Goal: Book appointment/travel/reservation

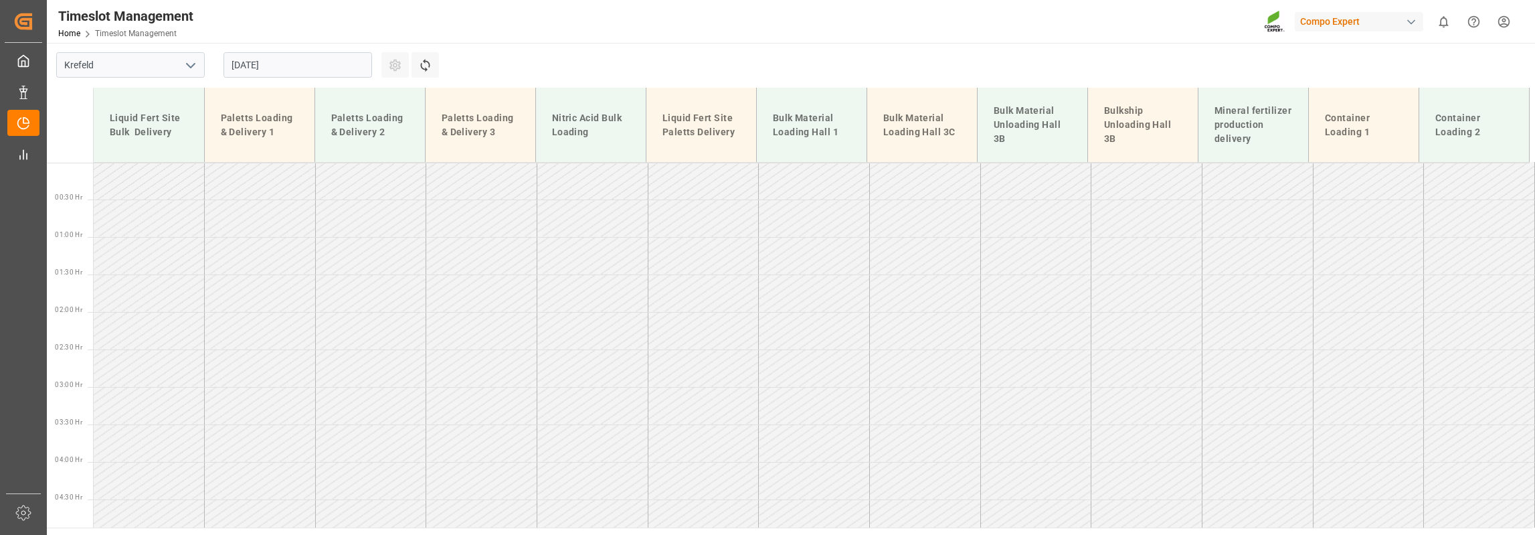
scroll to position [430, 0]
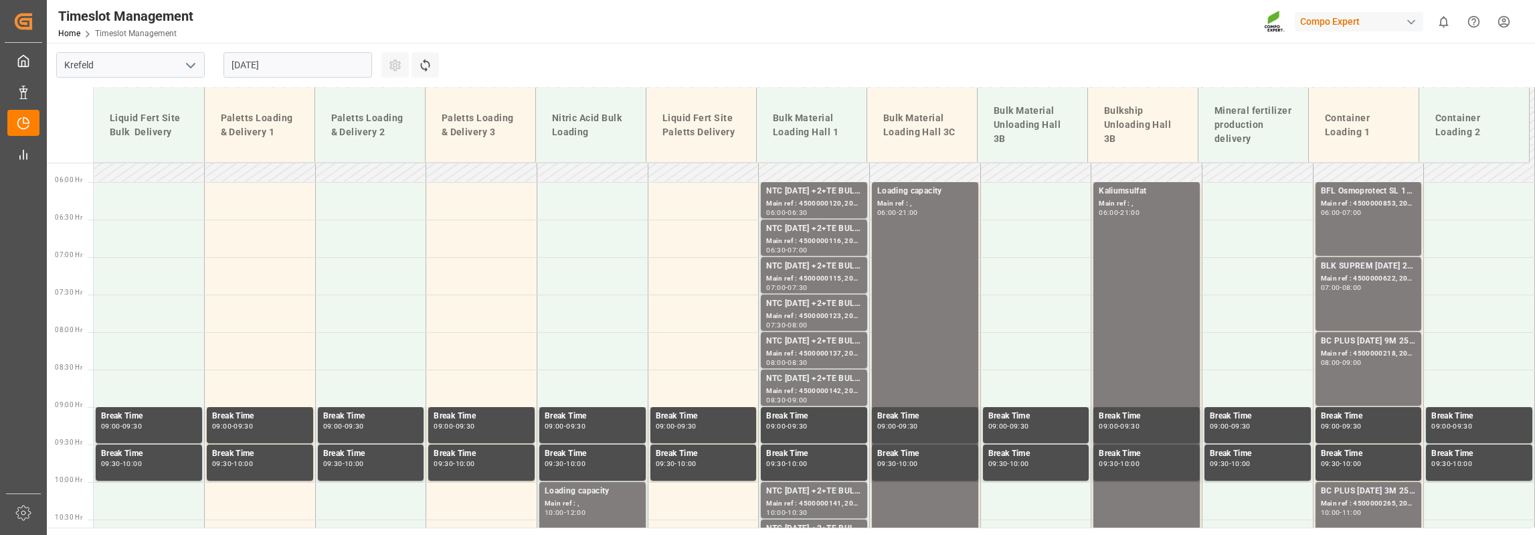
click at [253, 63] on input "[DATE]" at bounding box center [298, 64] width 149 height 25
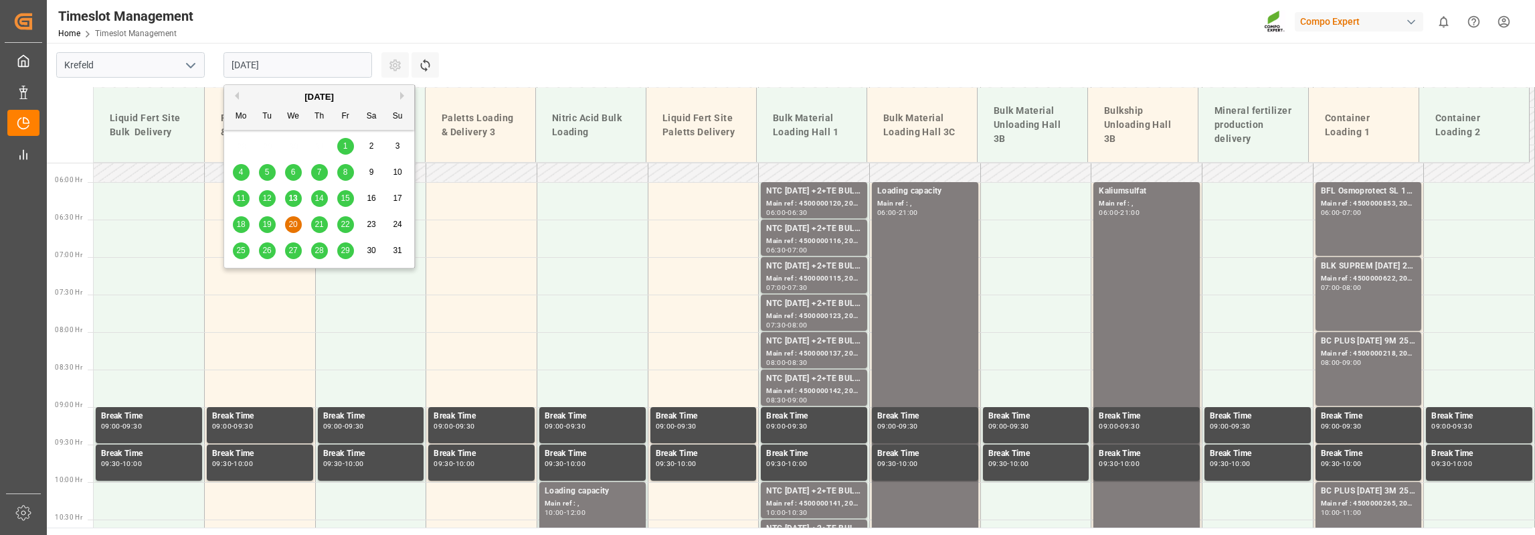
click at [341, 196] on span "15" at bounding box center [345, 197] width 9 height 9
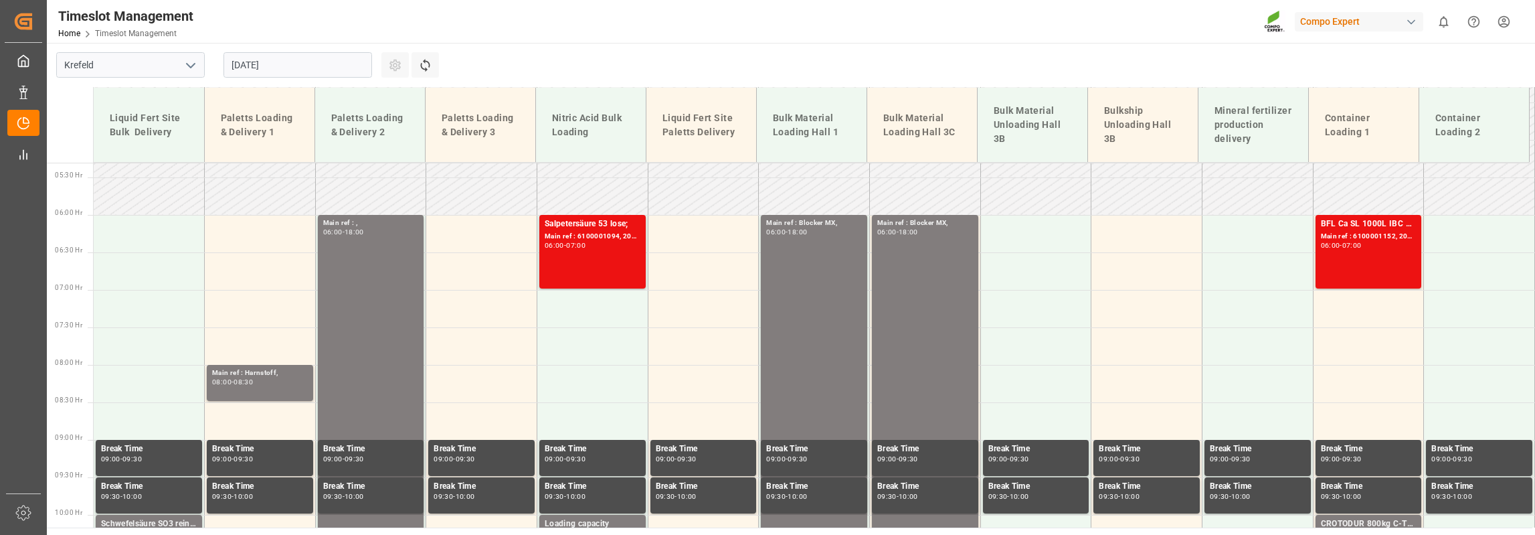
scroll to position [316, 0]
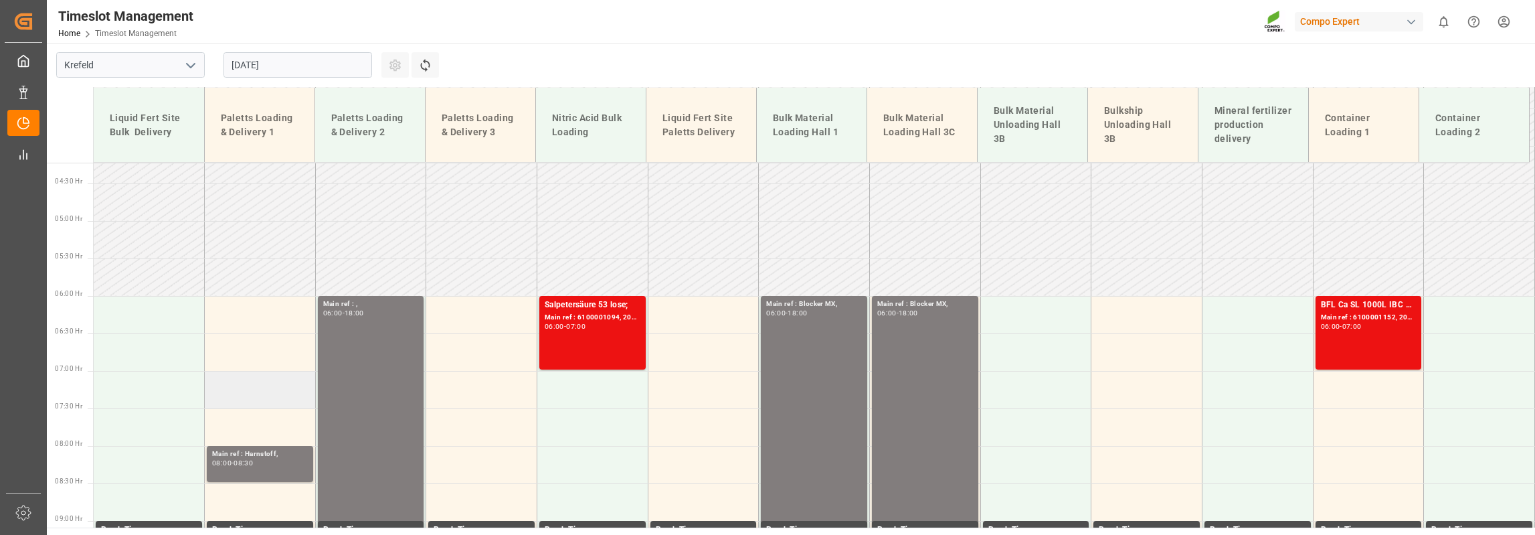
click at [243, 392] on td at bounding box center [260, 389] width 111 height 37
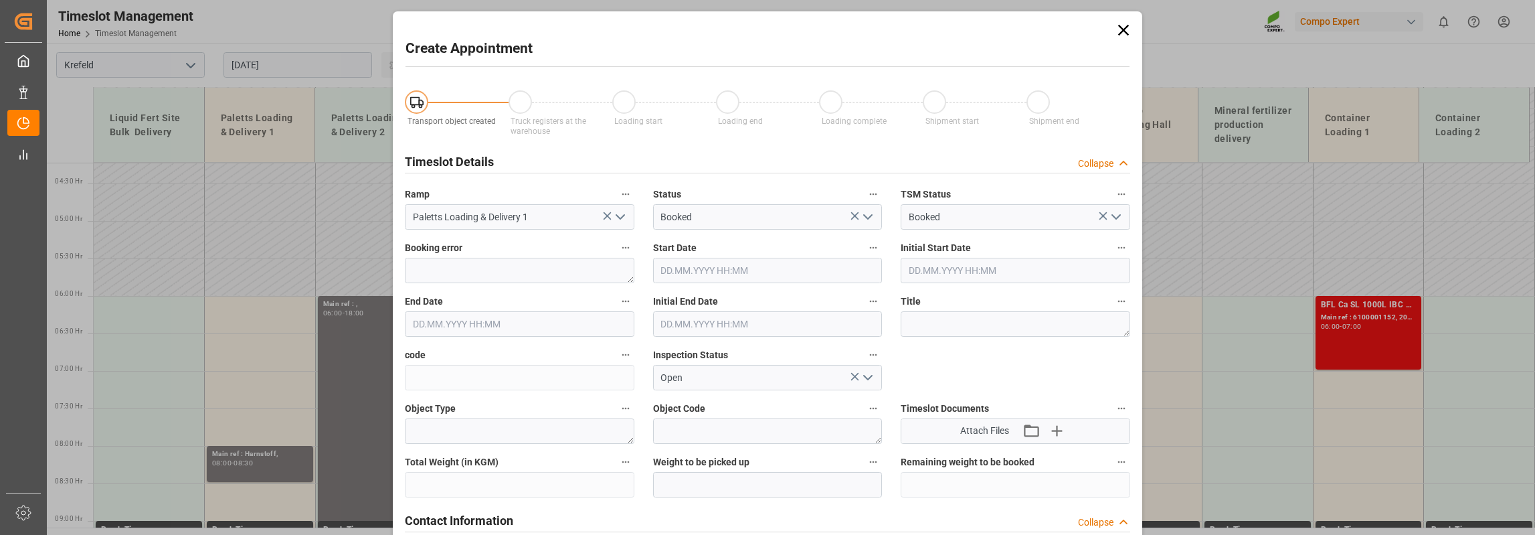
type input "[DATE] 07:00"
type input "[DATE] 07:30"
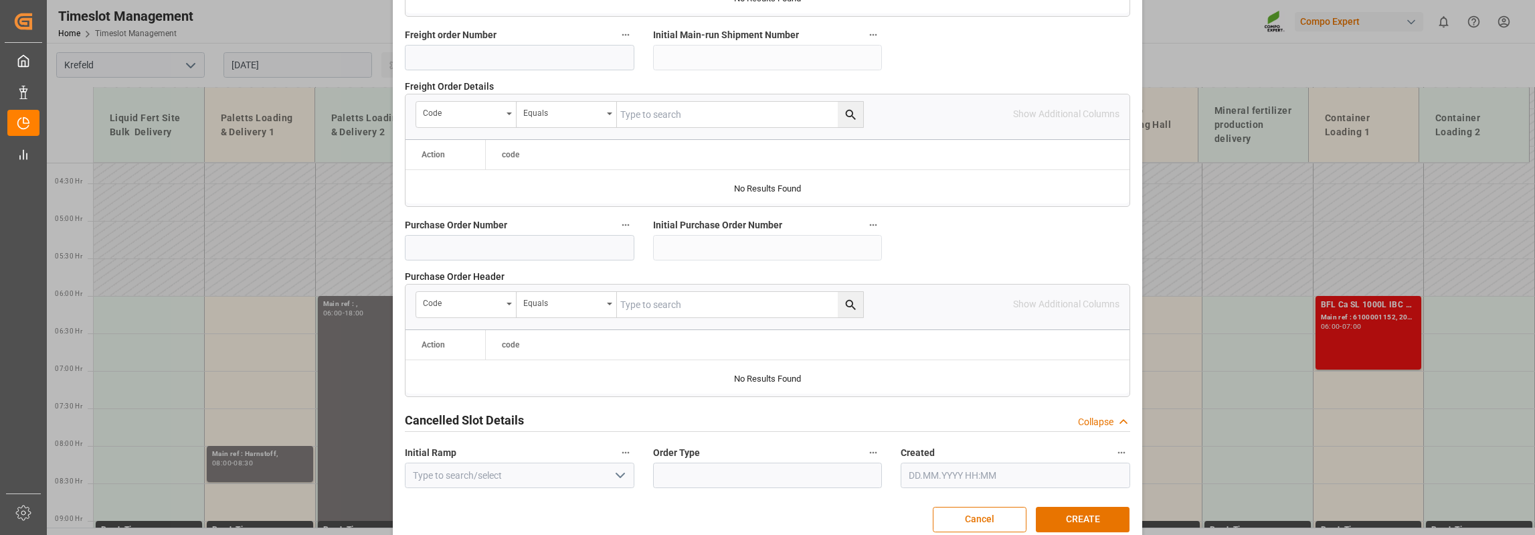
scroll to position [1319, 0]
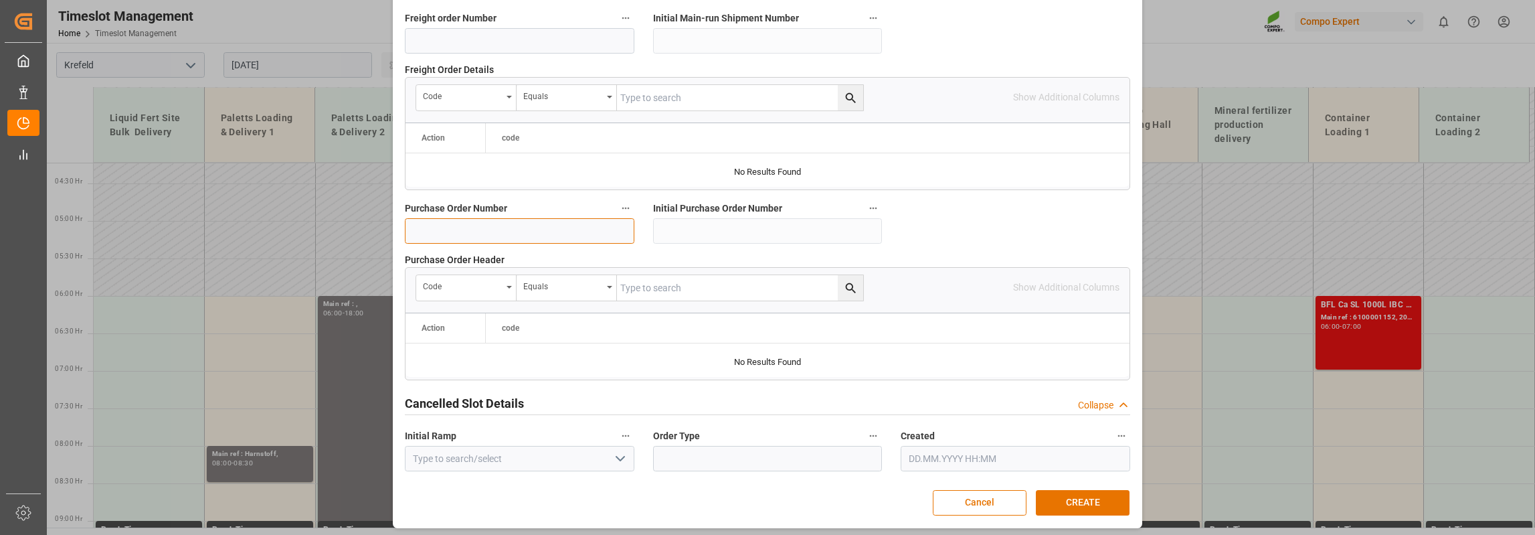
click at [469, 225] on input at bounding box center [520, 230] width 230 height 25
paste input "4500007105"
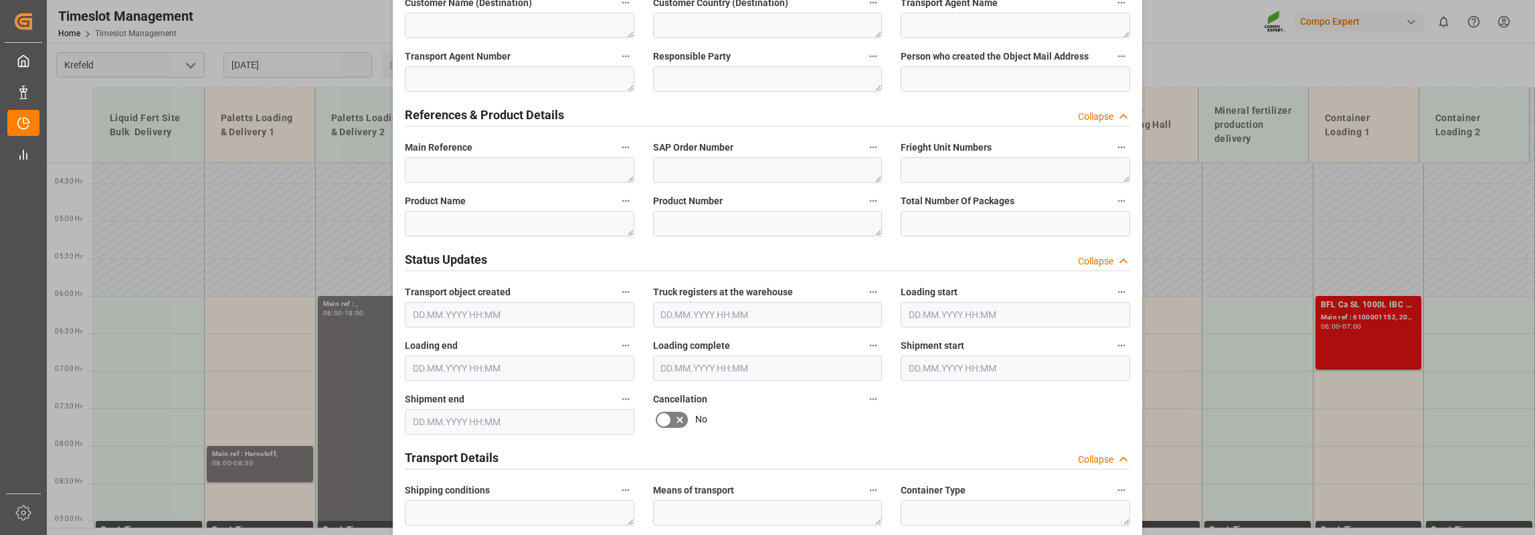
scroll to position [583, 0]
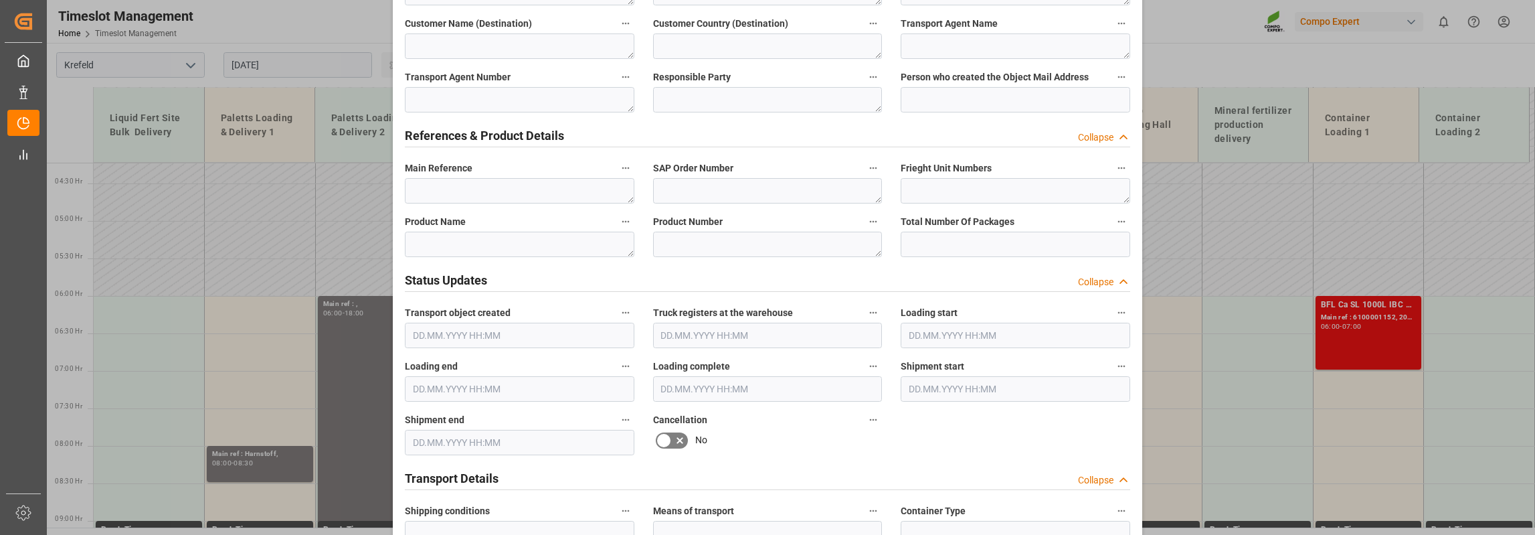
type input "4500007105"
click at [438, 250] on textarea at bounding box center [520, 244] width 230 height 25
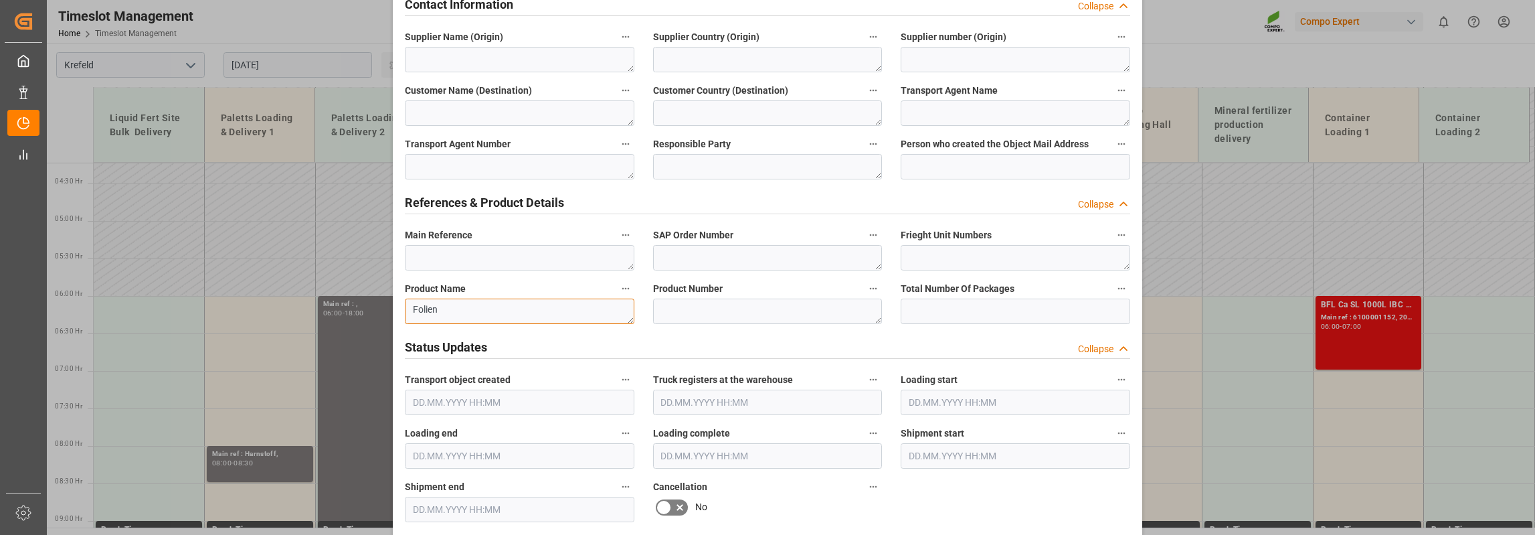
scroll to position [382, 0]
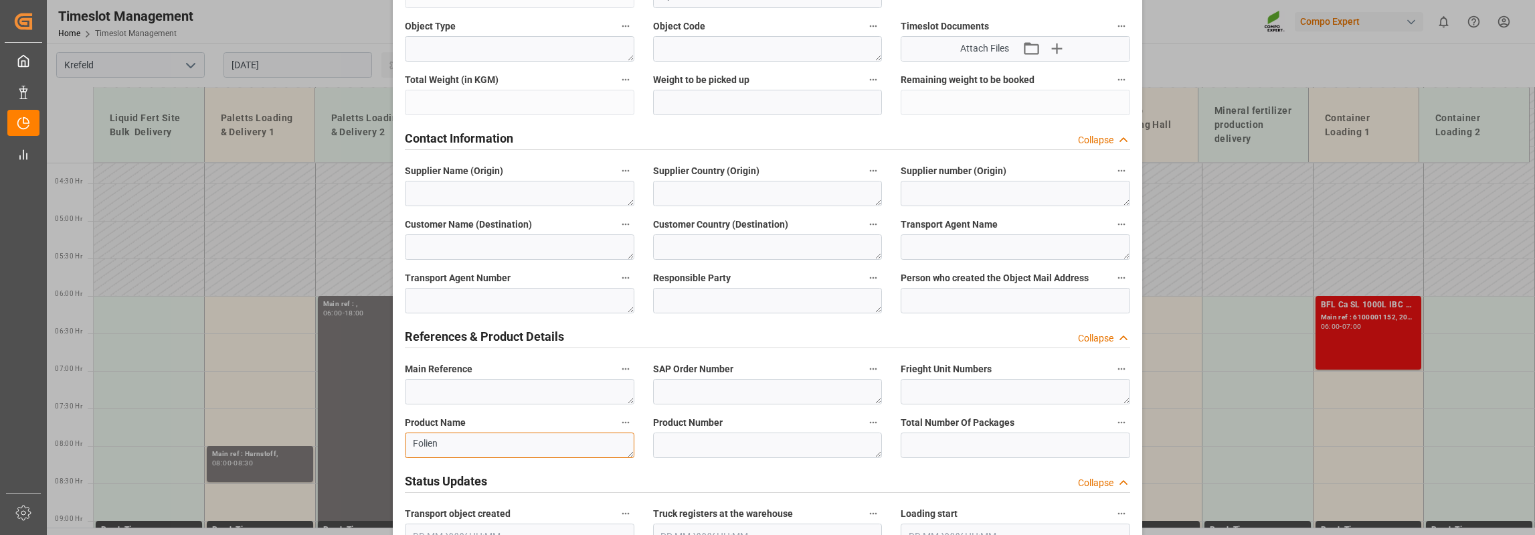
type textarea "Folien"
click at [463, 193] on textarea at bounding box center [520, 193] width 230 height 25
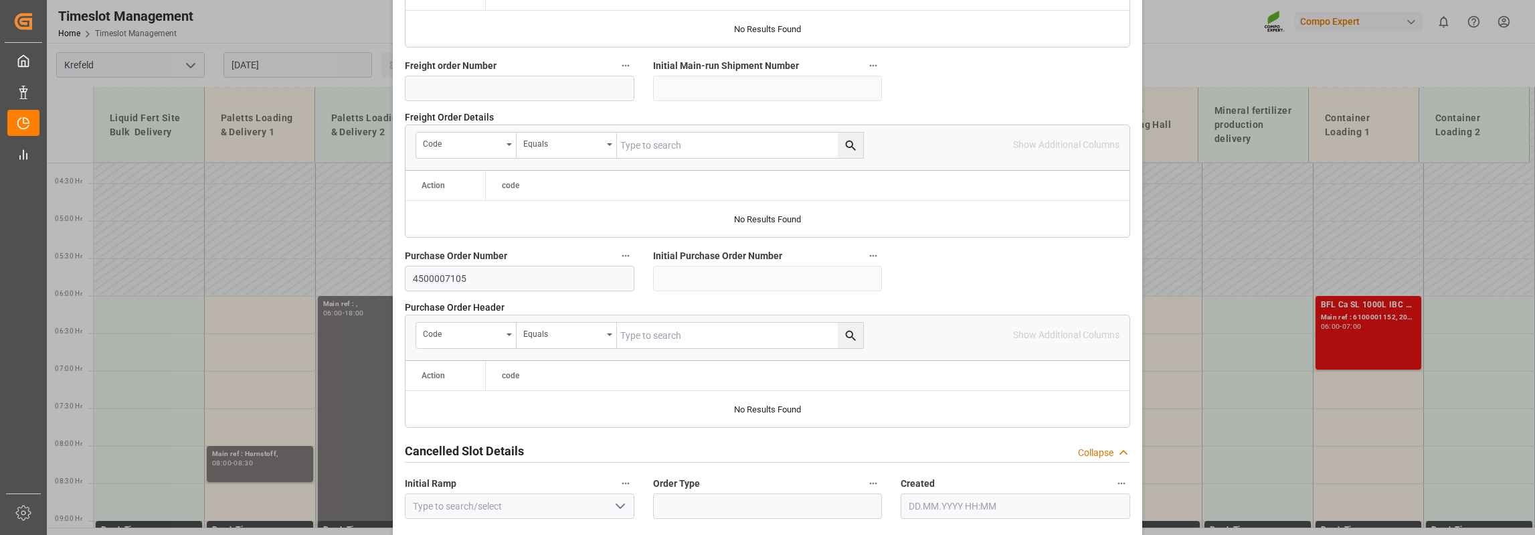
scroll to position [1319, 0]
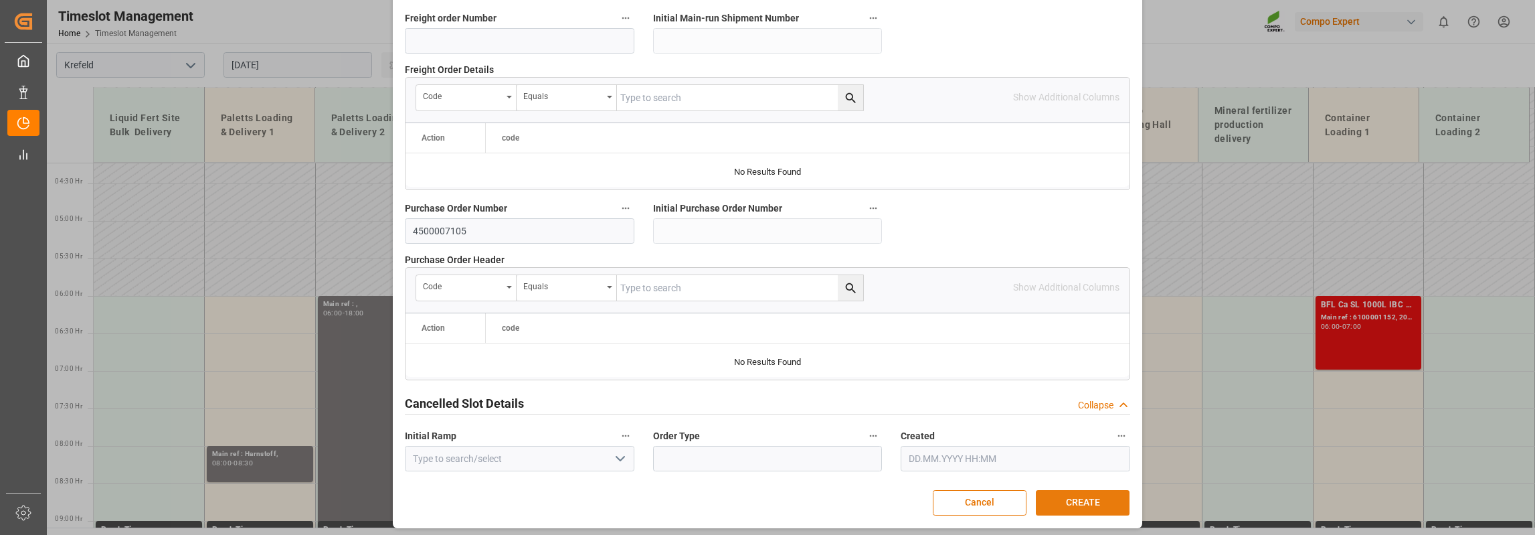
type textarea "Nordfolien"
click at [1100, 495] on button "CREATE" at bounding box center [1083, 502] width 94 height 25
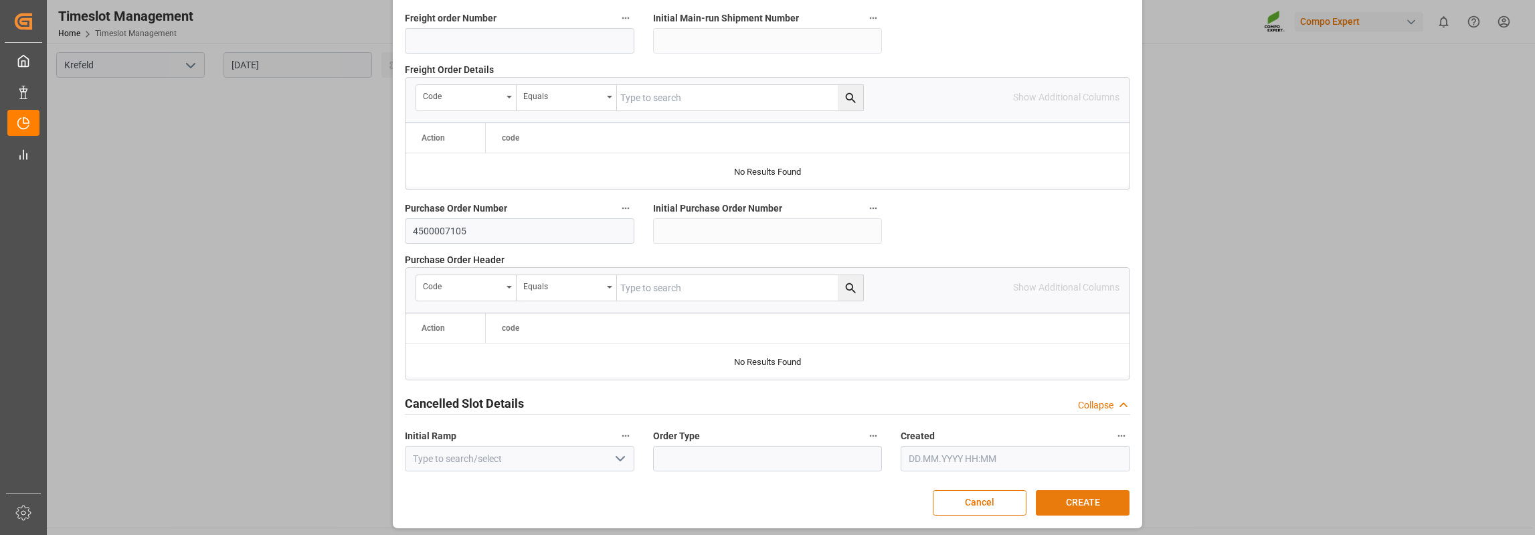
click at [1068, 499] on button "CREATE" at bounding box center [1083, 502] width 94 height 25
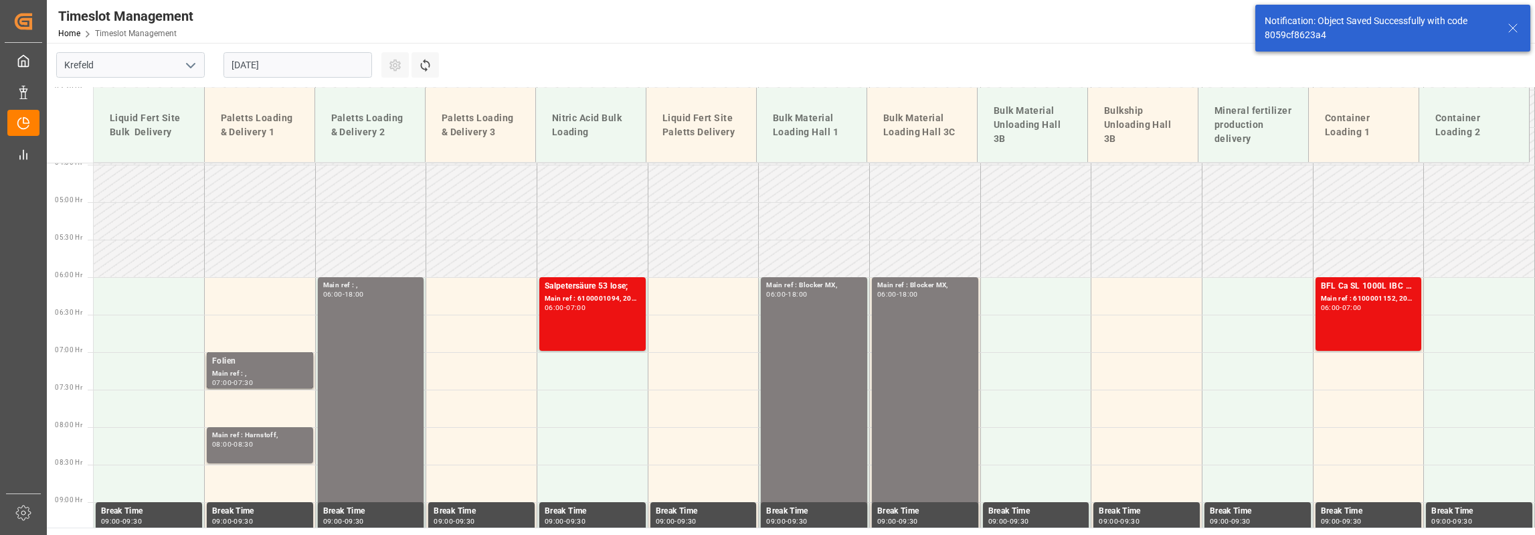
scroll to position [469, 0]
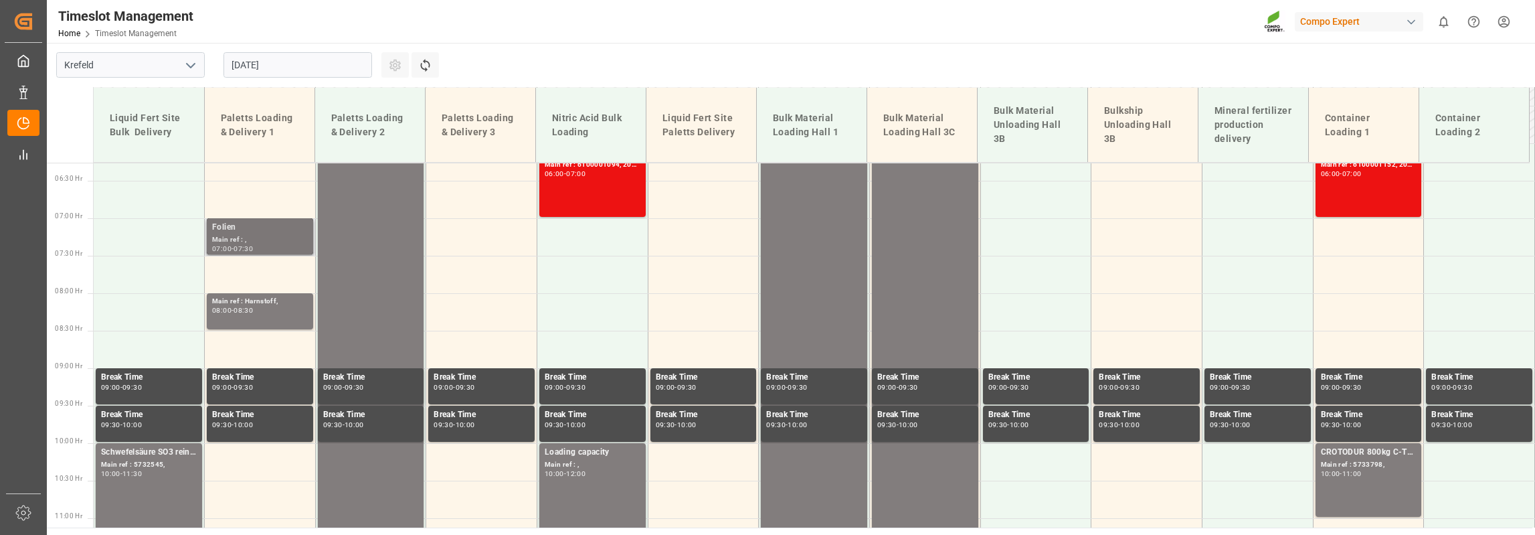
click at [232, 249] on div "-" at bounding box center [233, 249] width 2 height 6
click at [242, 235] on div "Main ref : ," at bounding box center [260, 239] width 96 height 11
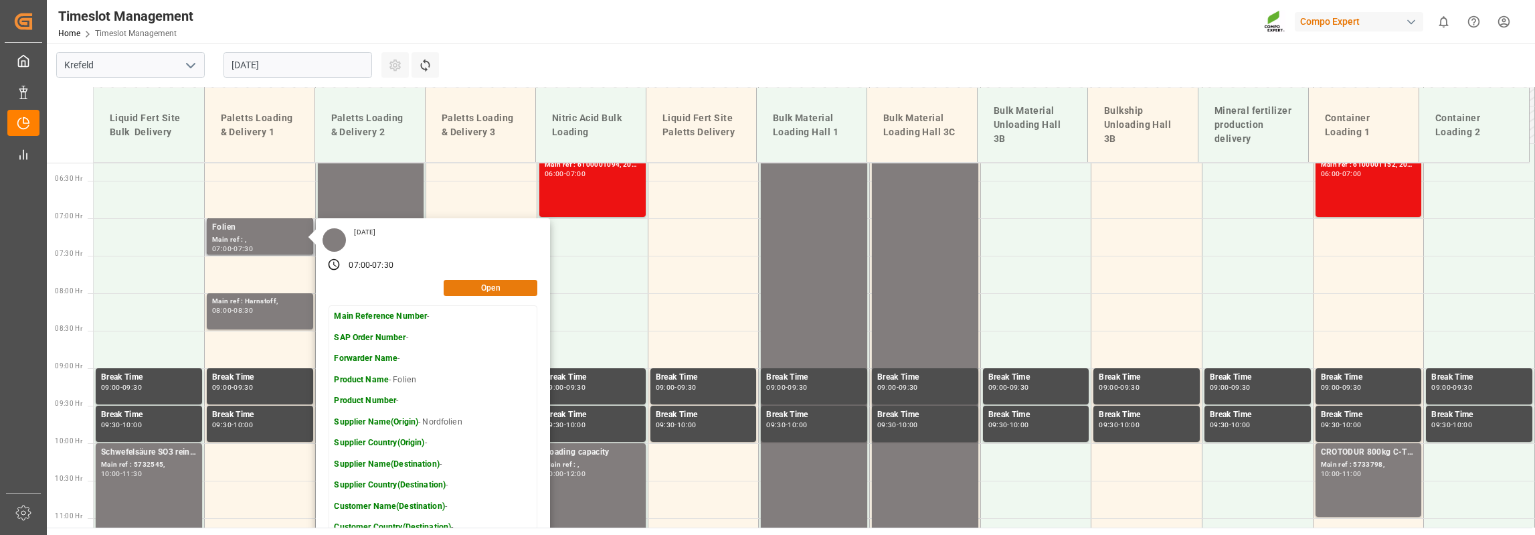
click at [452, 286] on button "Open" at bounding box center [491, 288] width 94 height 16
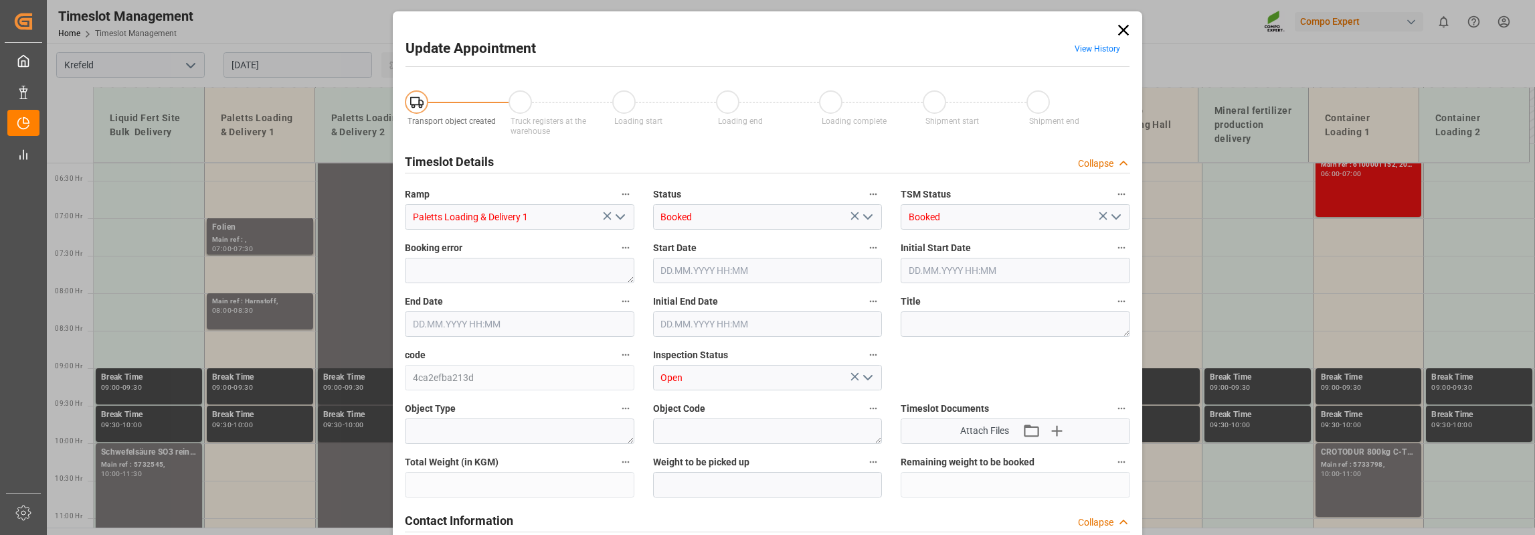
type input "[DATE] 07:00"
type input "[DATE] 07:30"
type input "[DATE] 11:19"
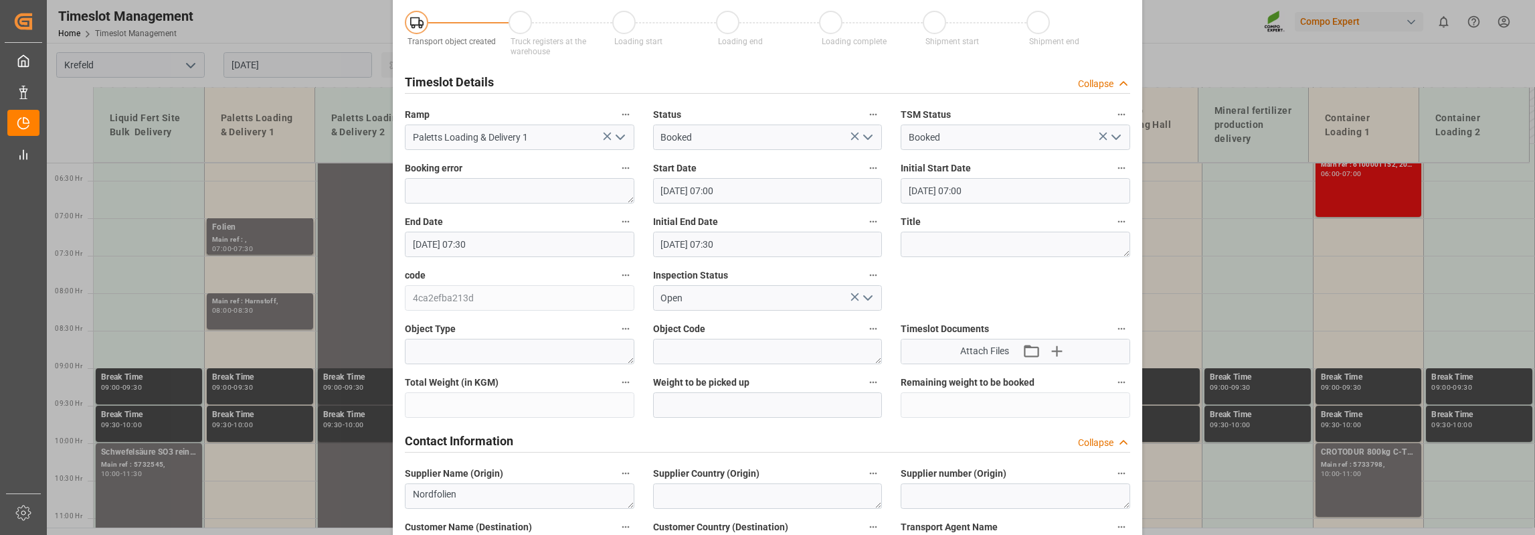
scroll to position [0, 0]
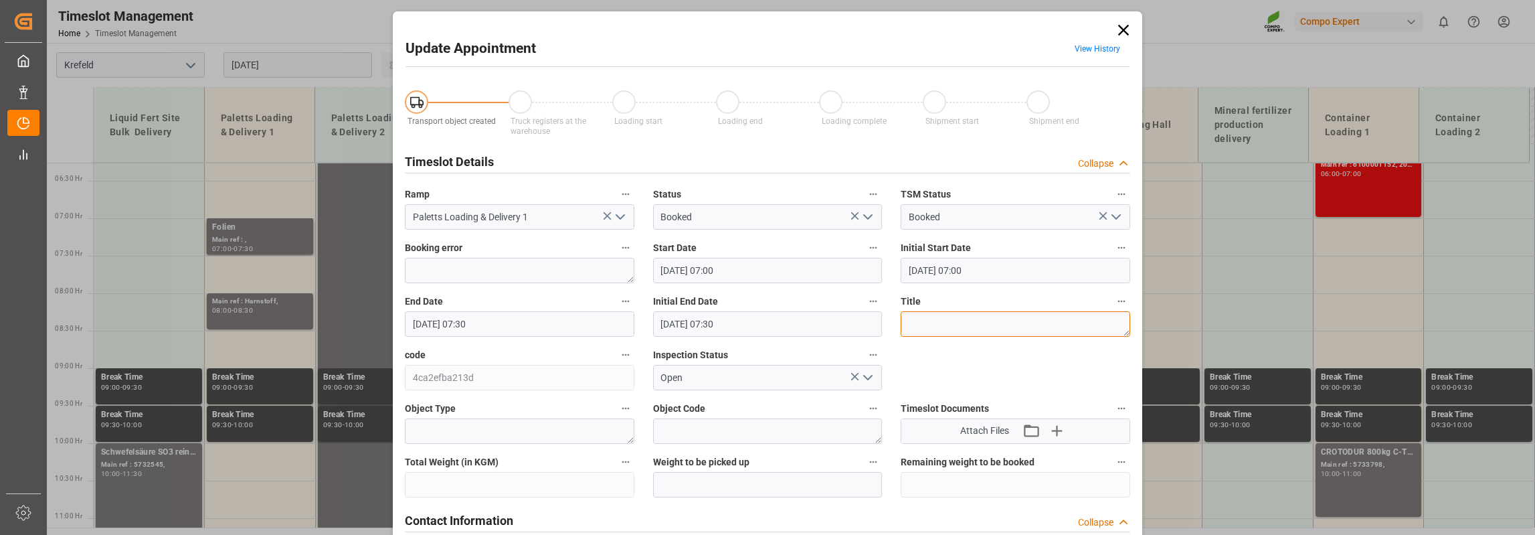
click at [943, 325] on textarea at bounding box center [1016, 323] width 230 height 25
paste textarea "4500007105"
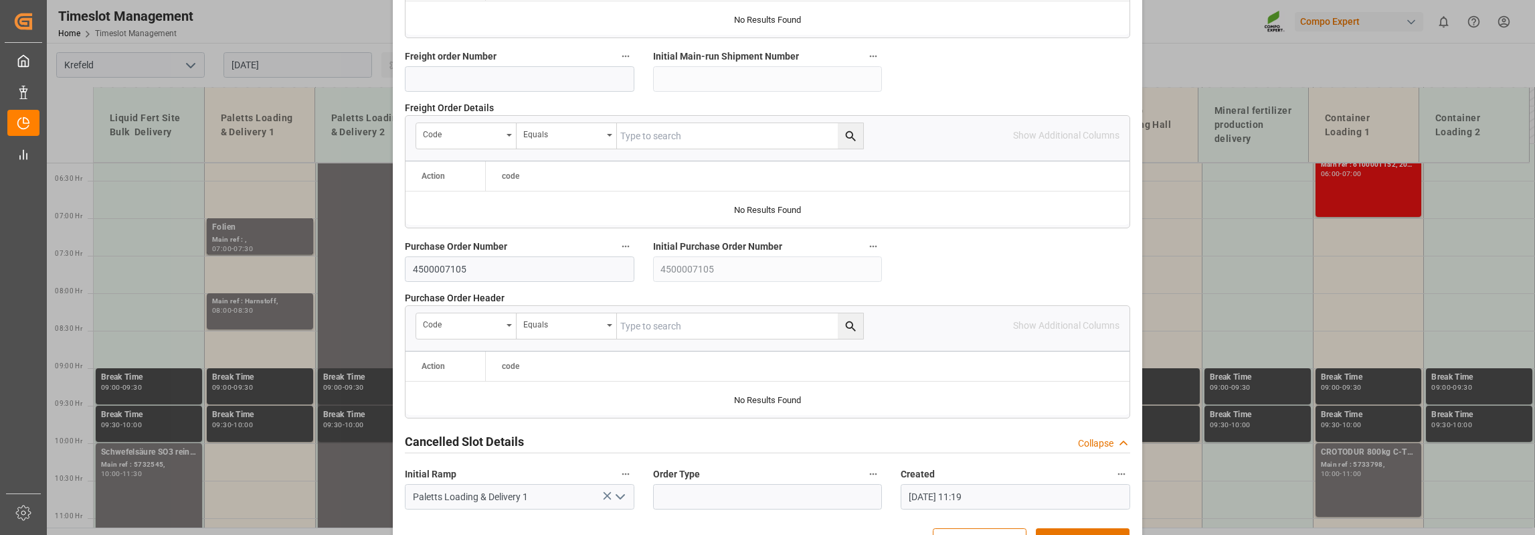
scroll to position [1319, 0]
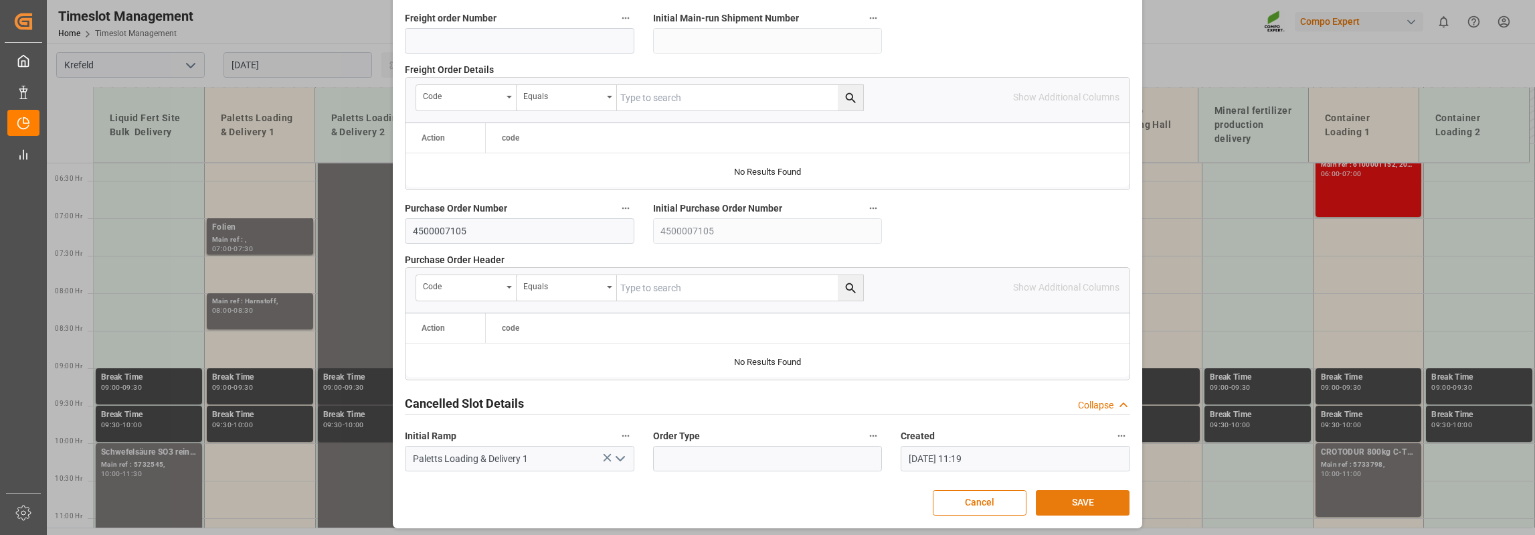
type textarea "4500007105"
click at [1080, 498] on button "SAVE" at bounding box center [1083, 502] width 94 height 25
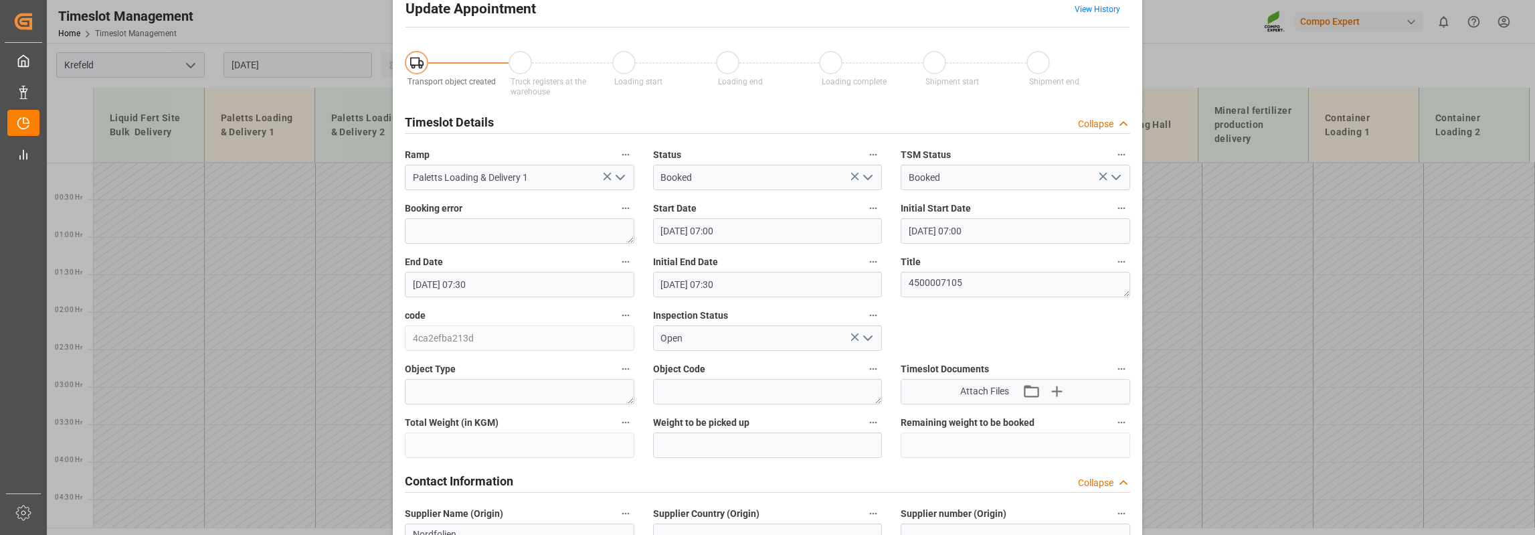
scroll to position [0, 0]
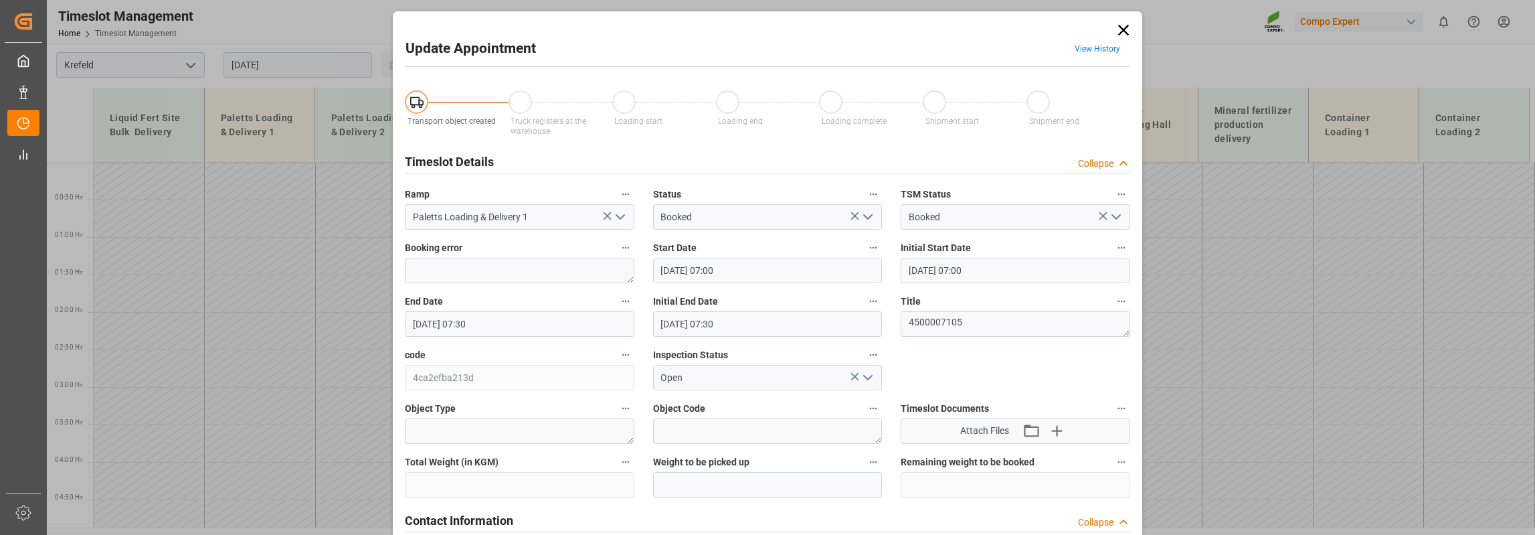
click at [1124, 27] on icon at bounding box center [1123, 30] width 11 height 11
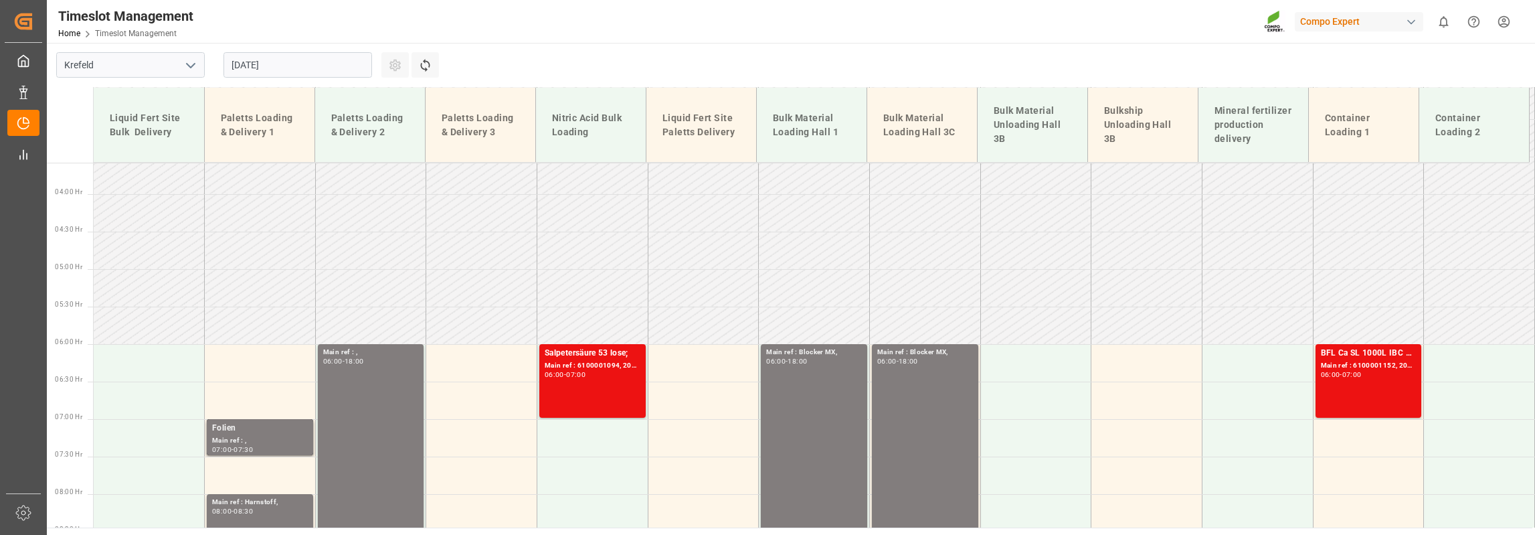
scroll to position [469, 0]
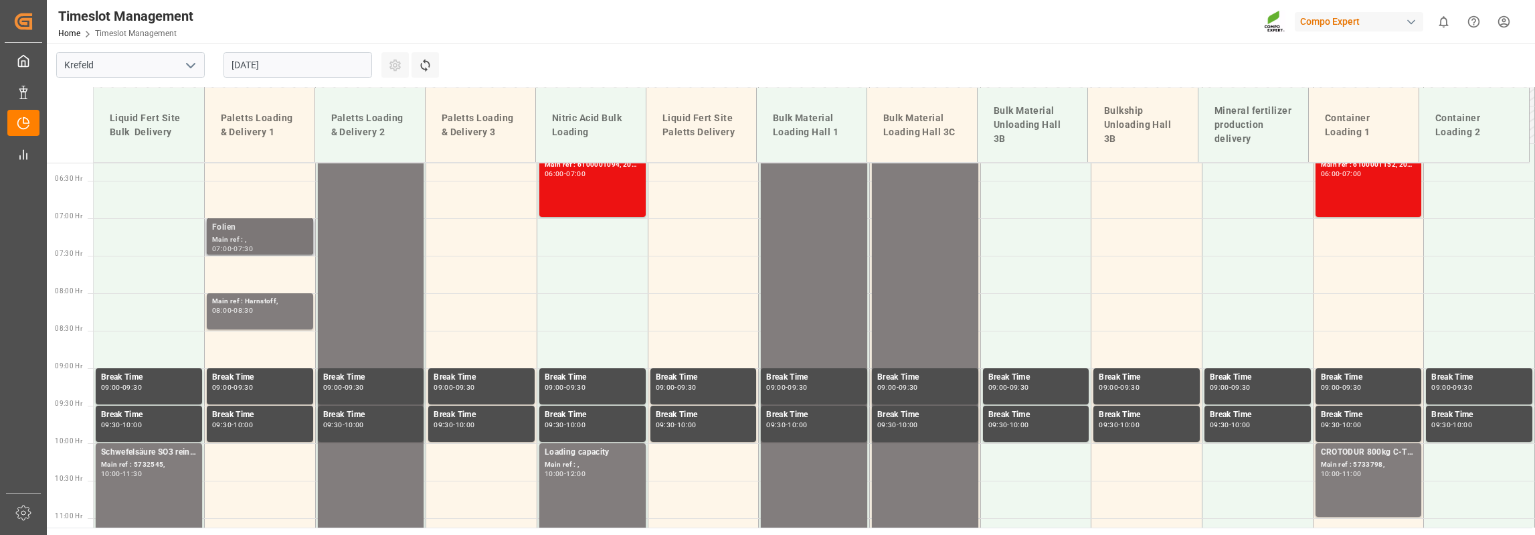
click at [248, 234] on div "Main ref : ," at bounding box center [260, 239] width 96 height 11
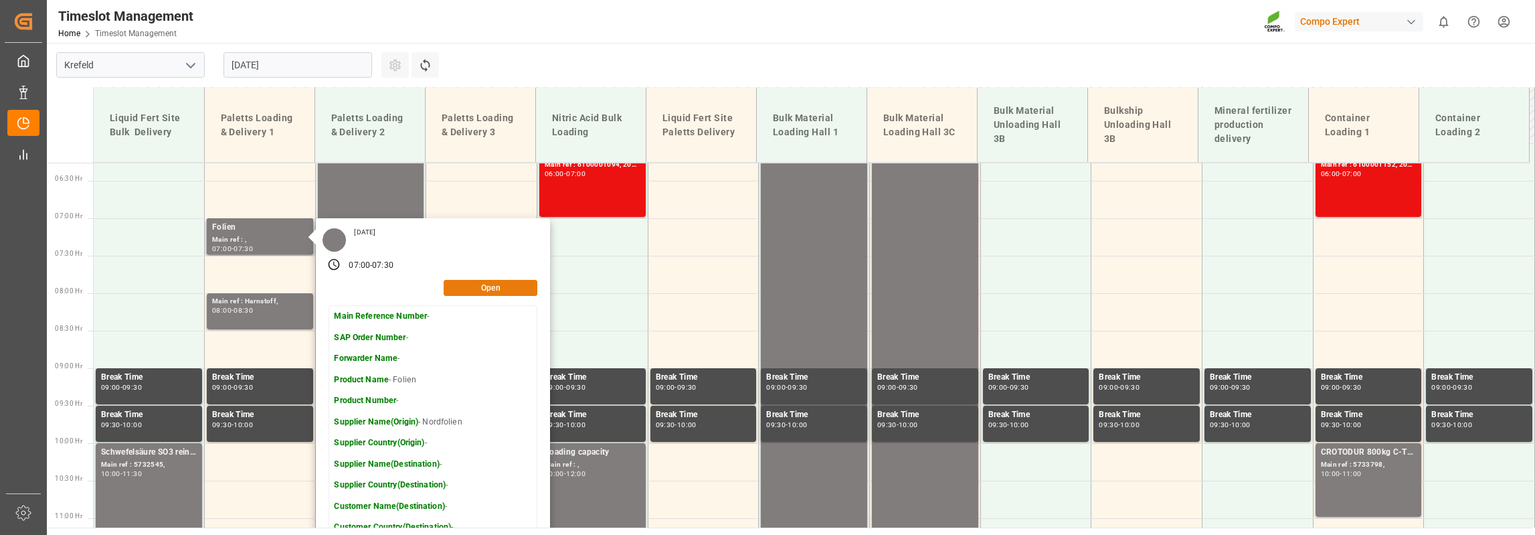
click at [480, 284] on button "Open" at bounding box center [491, 288] width 94 height 16
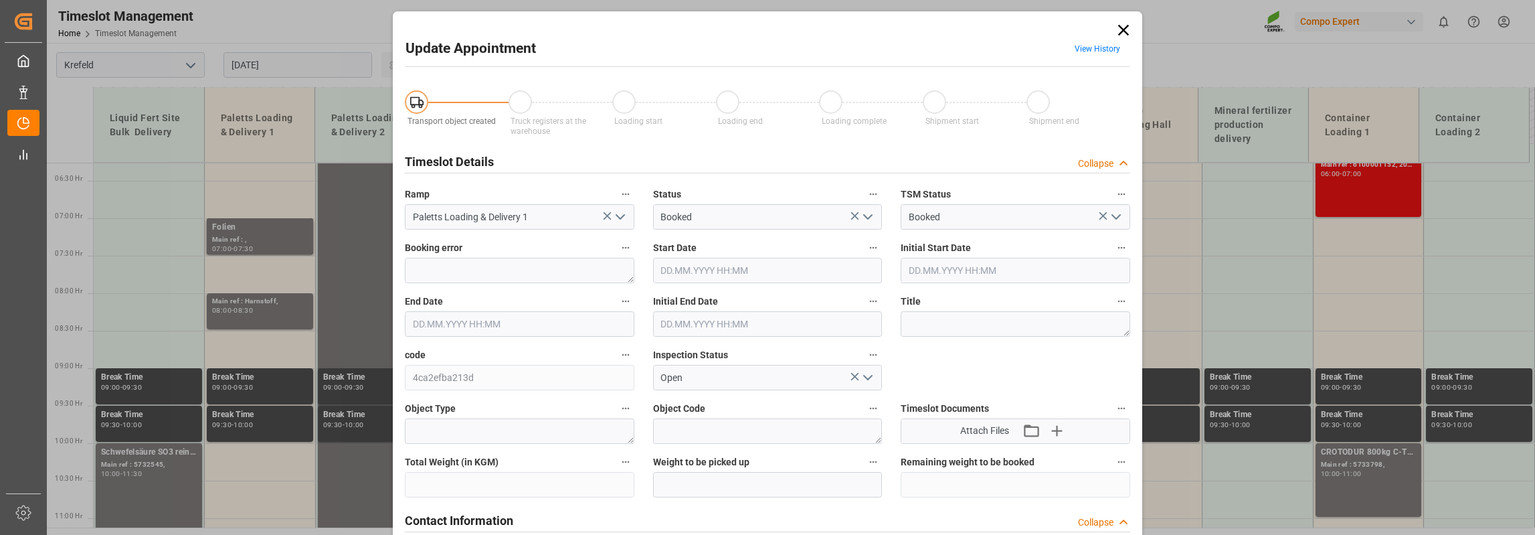
type input "[DATE] 07:00"
type input "[DATE] 07:30"
type input "[DATE] 11:19"
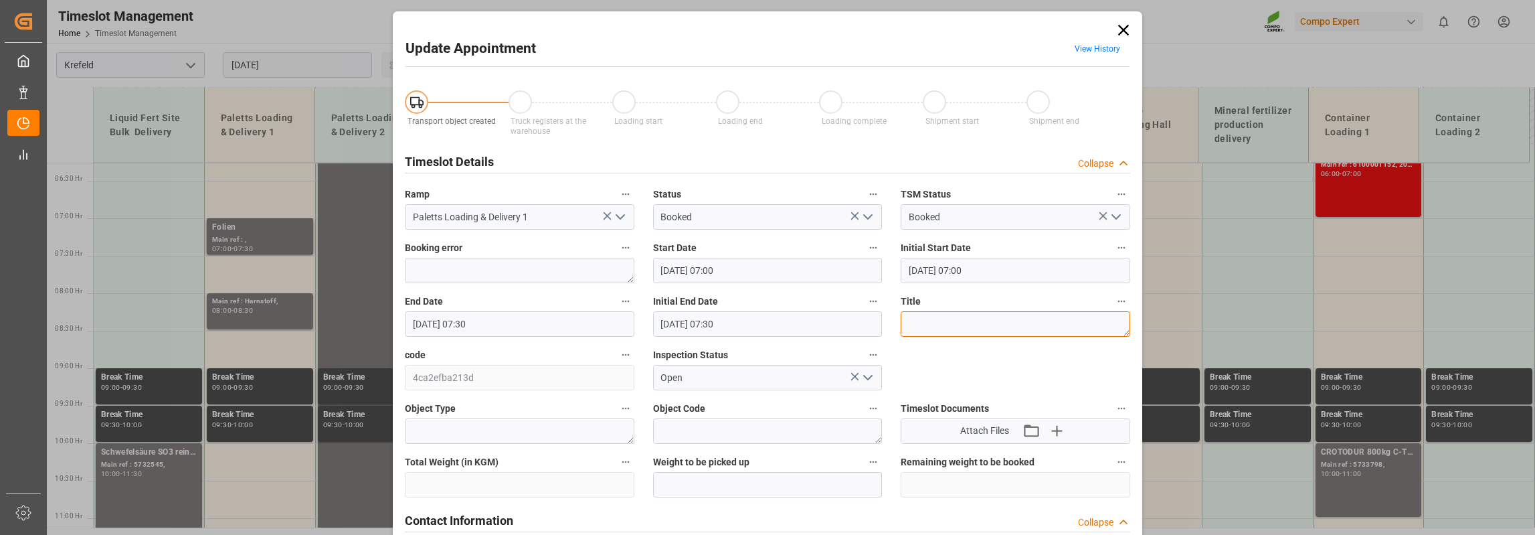
click at [936, 327] on textarea at bounding box center [1016, 323] width 230 height 25
paste textarea "4500007105"
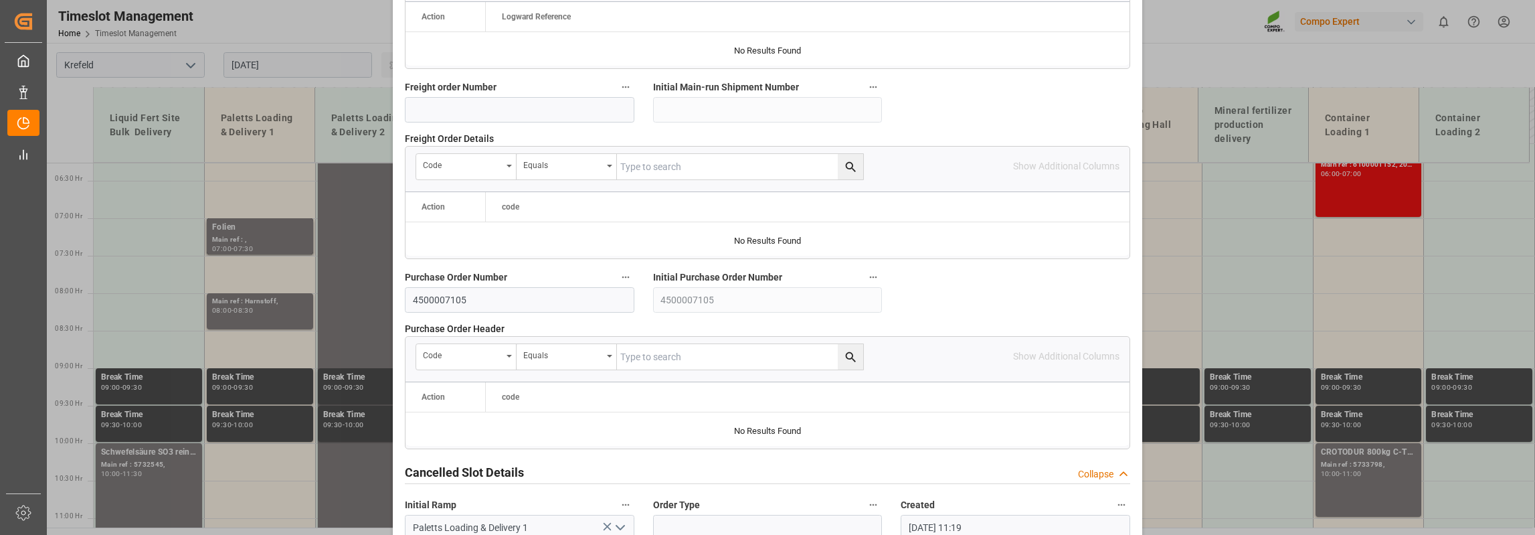
scroll to position [1319, 0]
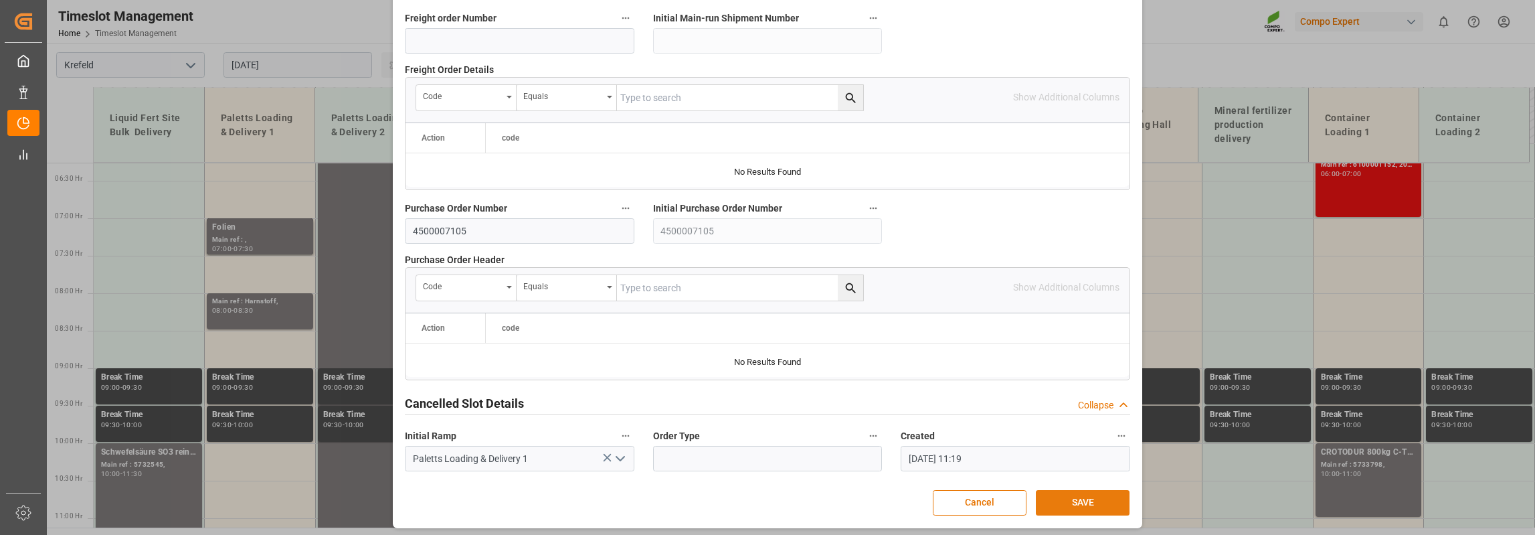
type textarea "4500007105"
click at [1076, 501] on button "SAVE" at bounding box center [1083, 502] width 94 height 25
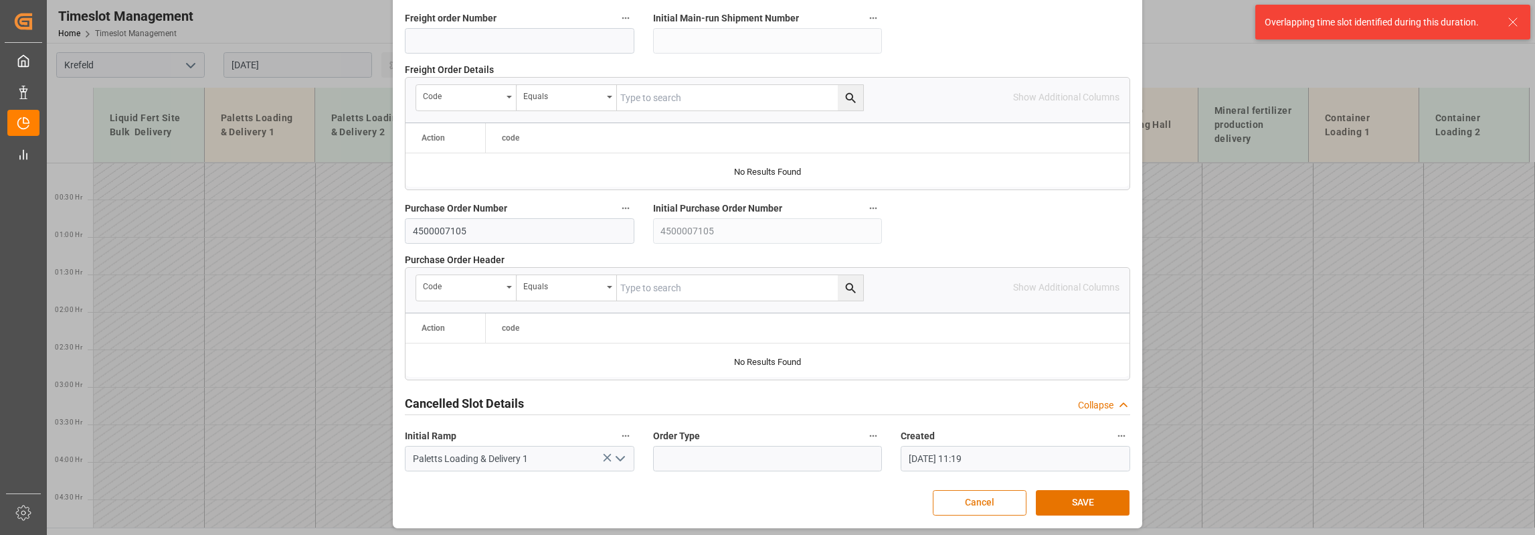
click at [984, 493] on button "Cancel" at bounding box center [980, 502] width 94 height 25
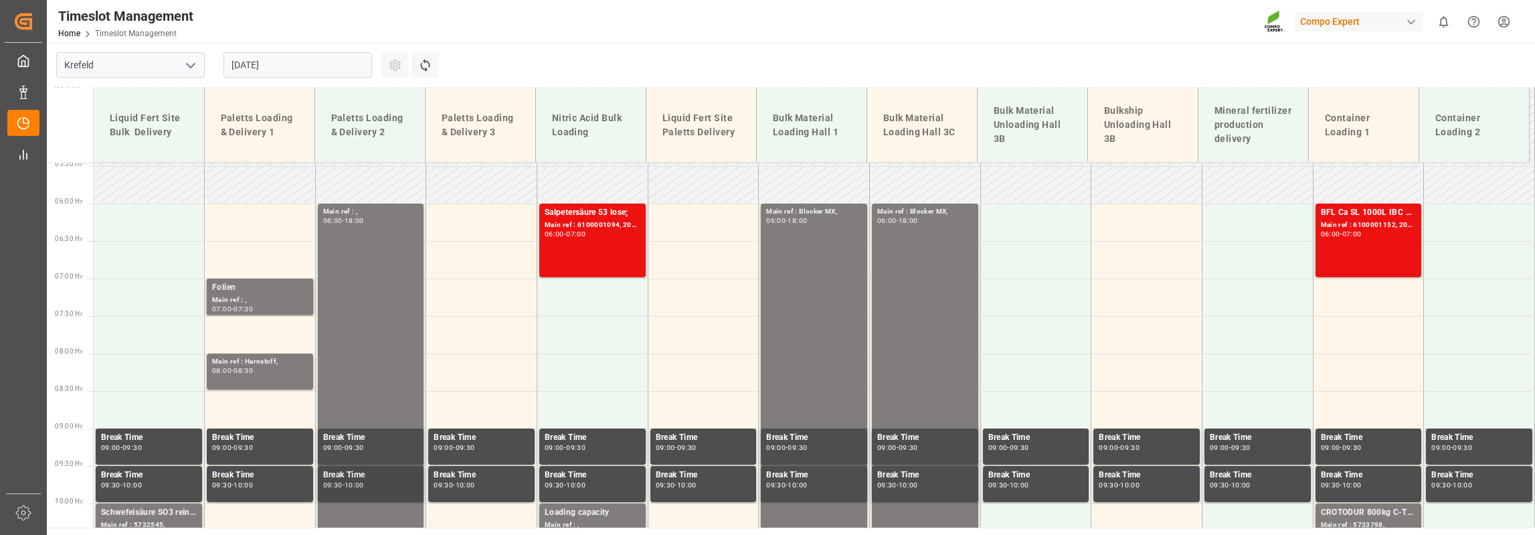
scroll to position [469, 0]
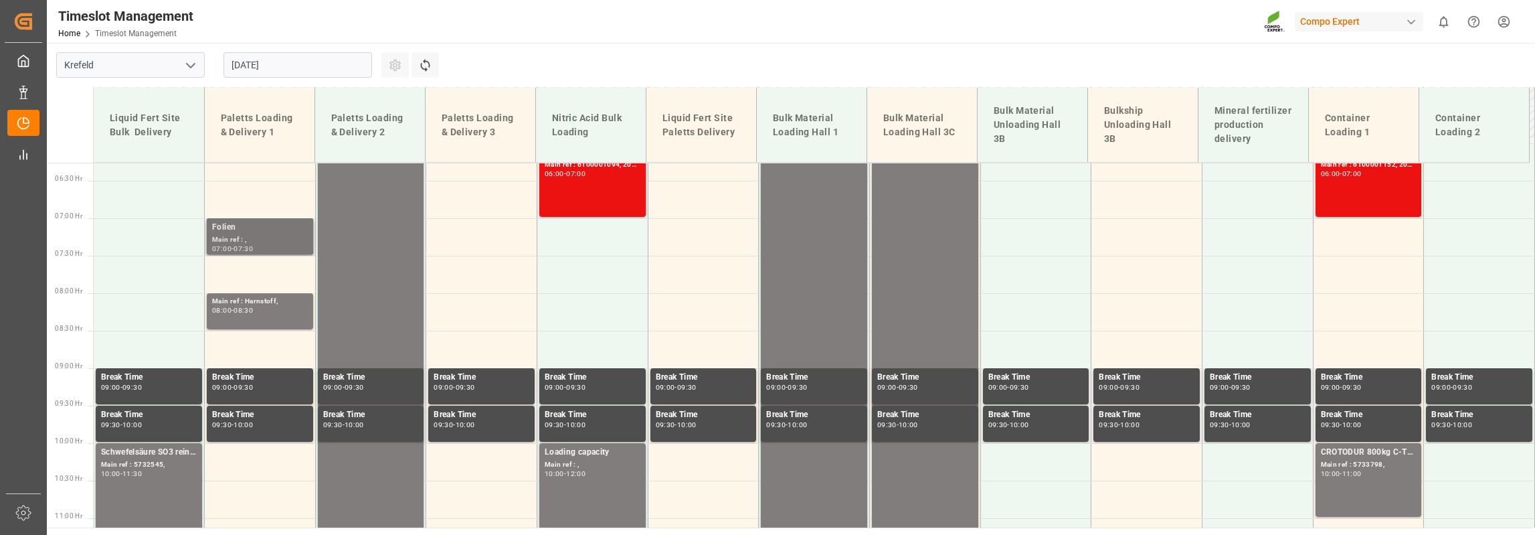
click at [234, 247] on div "-" at bounding box center [233, 249] width 2 height 6
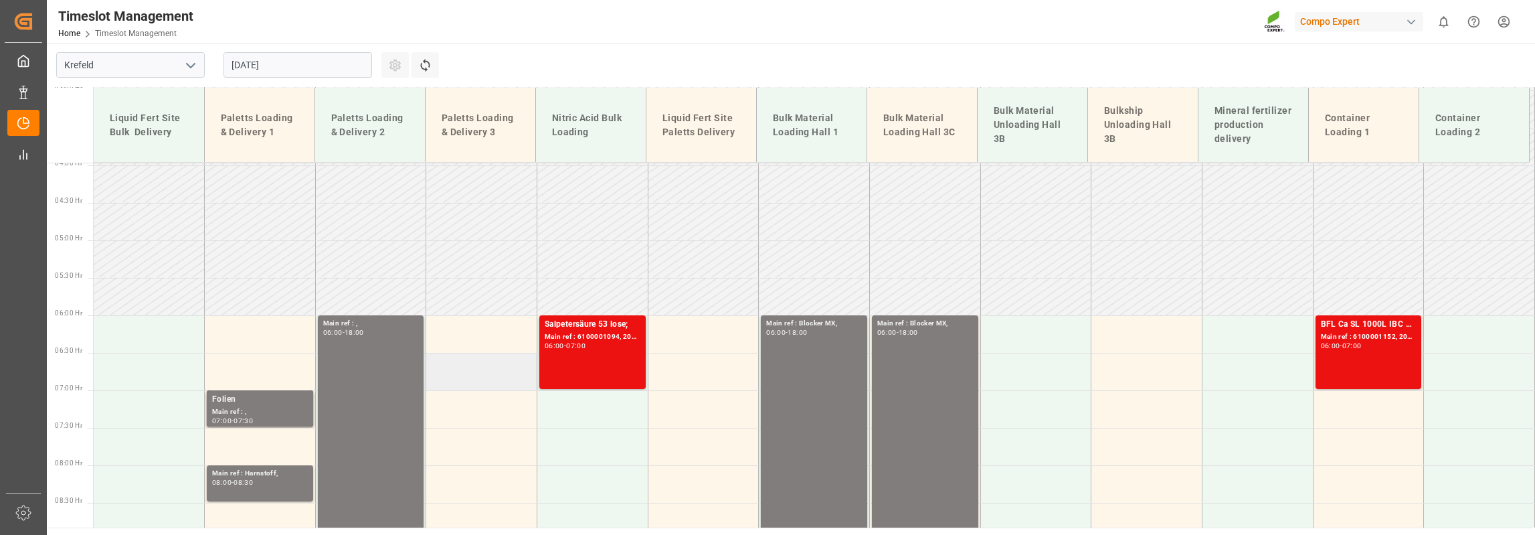
scroll to position [402, 0]
